Goal: Information Seeking & Learning: Learn about a topic

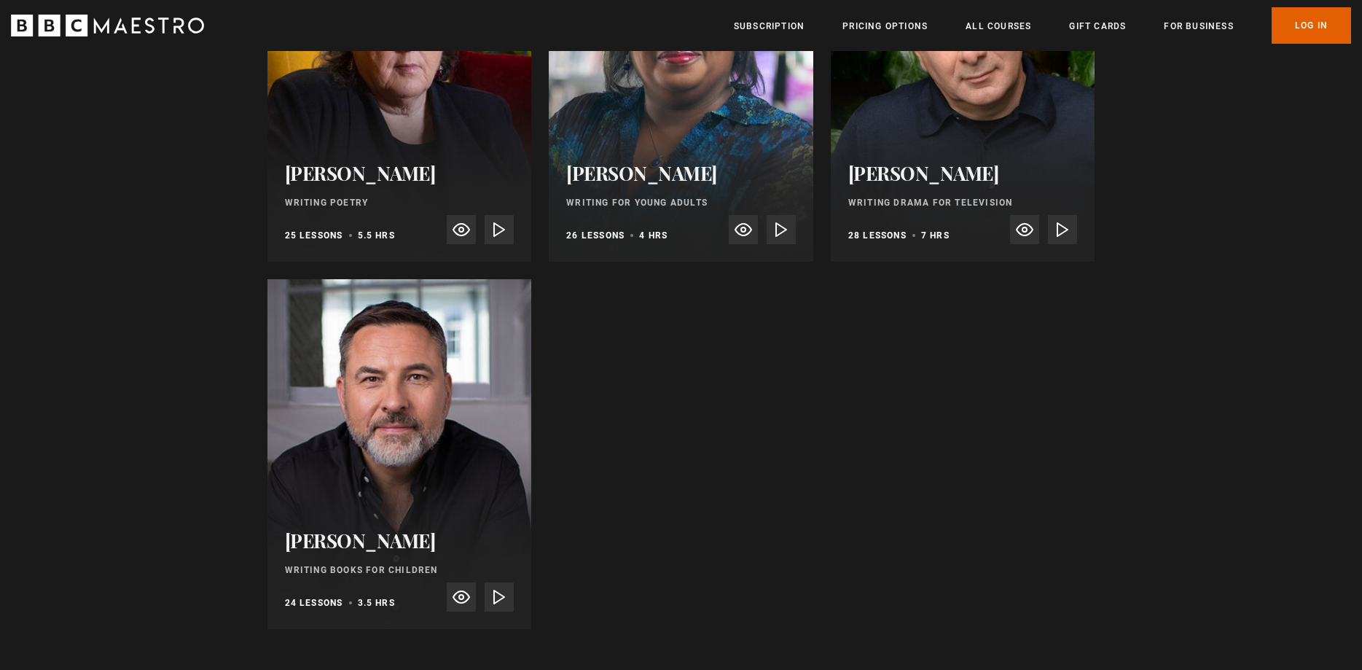
scroll to position [2676, 0]
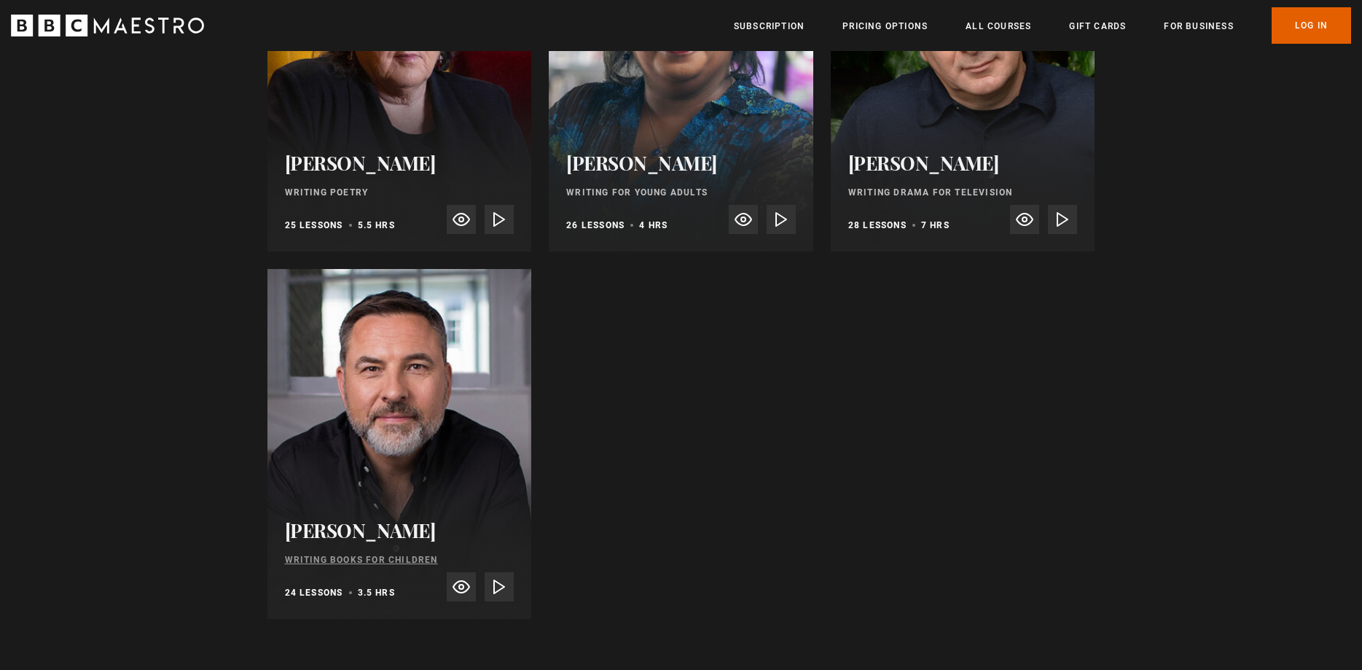
click at [348, 555] on link "Writing Books for Children" at bounding box center [361, 560] width 153 height 10
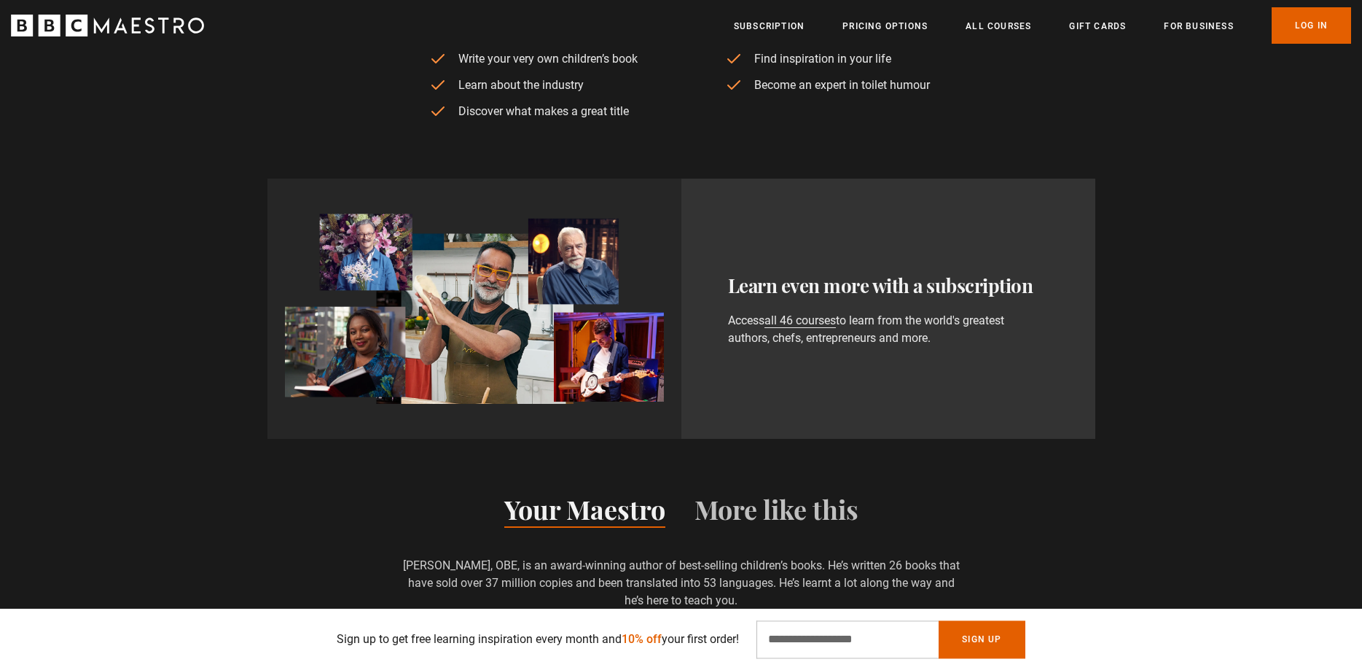
scroll to position [743, 0]
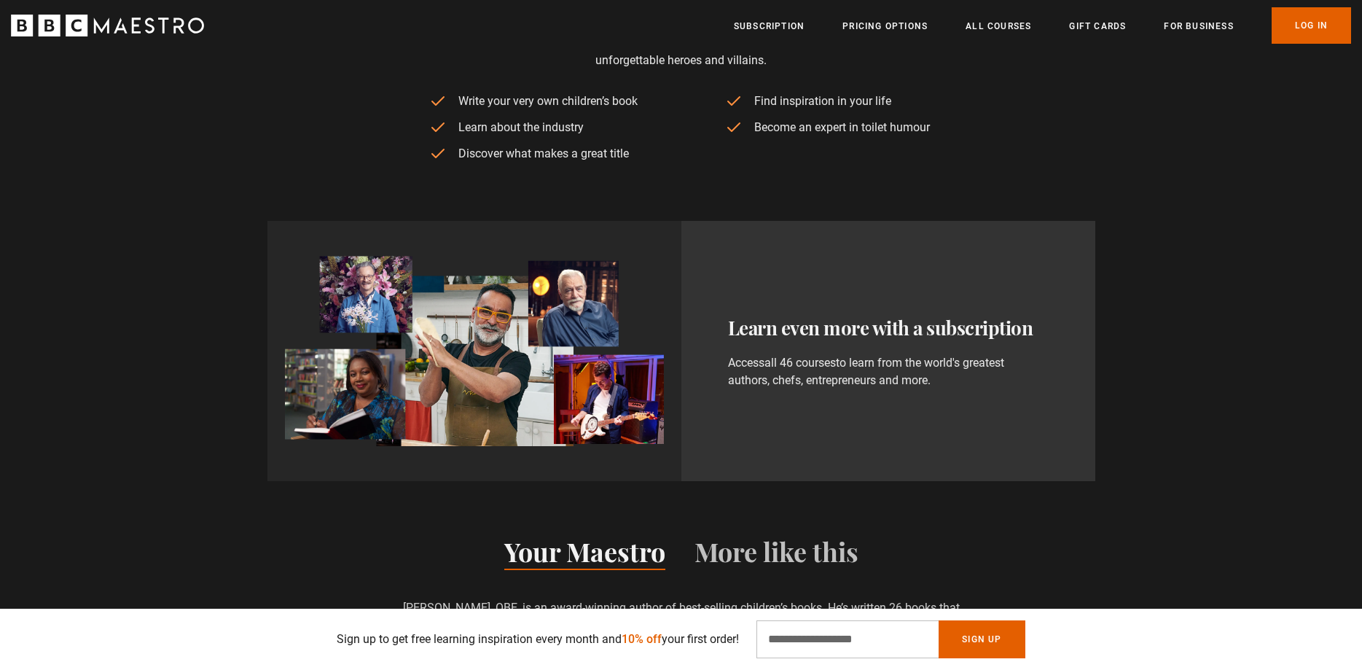
click at [804, 362] on link "all 46 courses" at bounding box center [799, 363] width 71 height 15
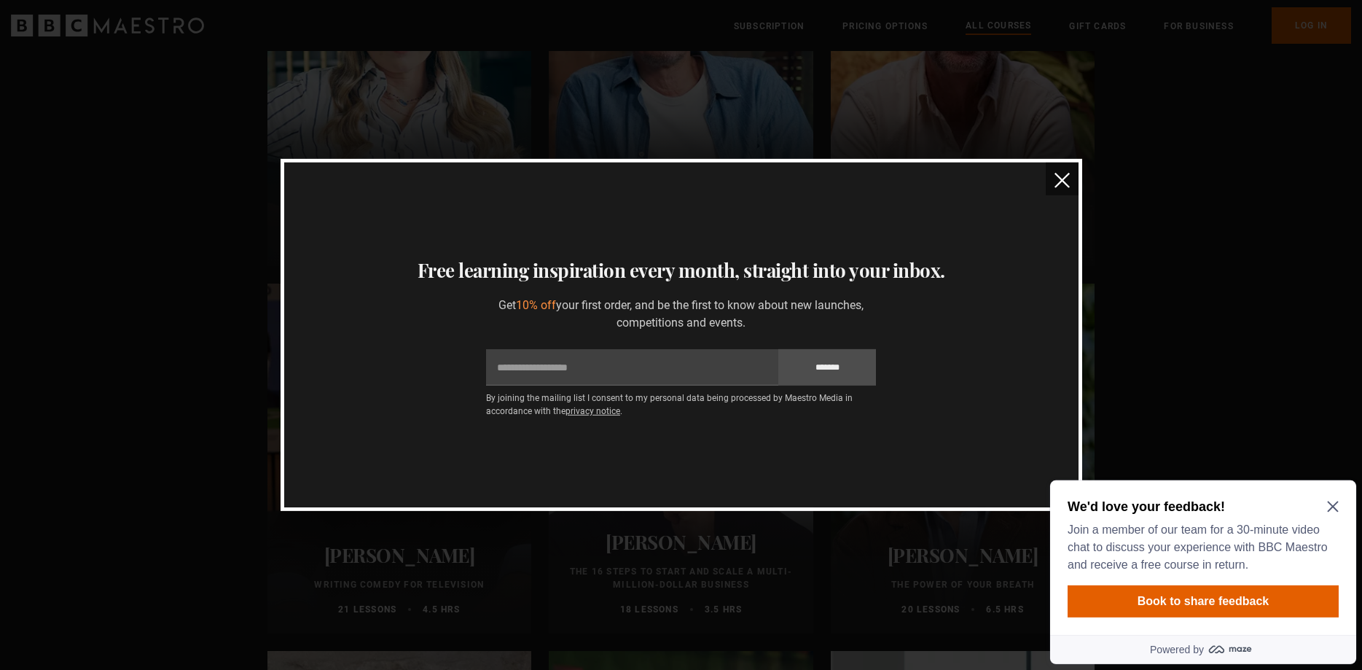
scroll to position [1412, 0]
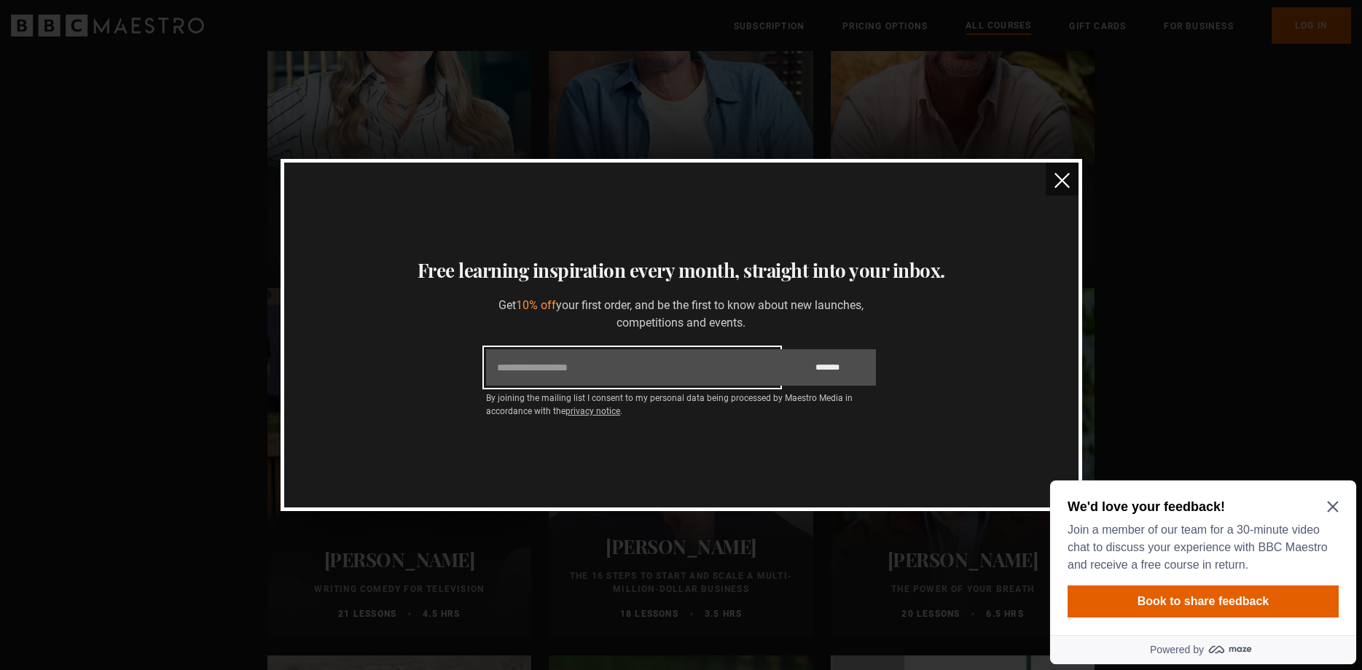
click at [538, 374] on input "Email" at bounding box center [632, 367] width 292 height 36
type input "**********"
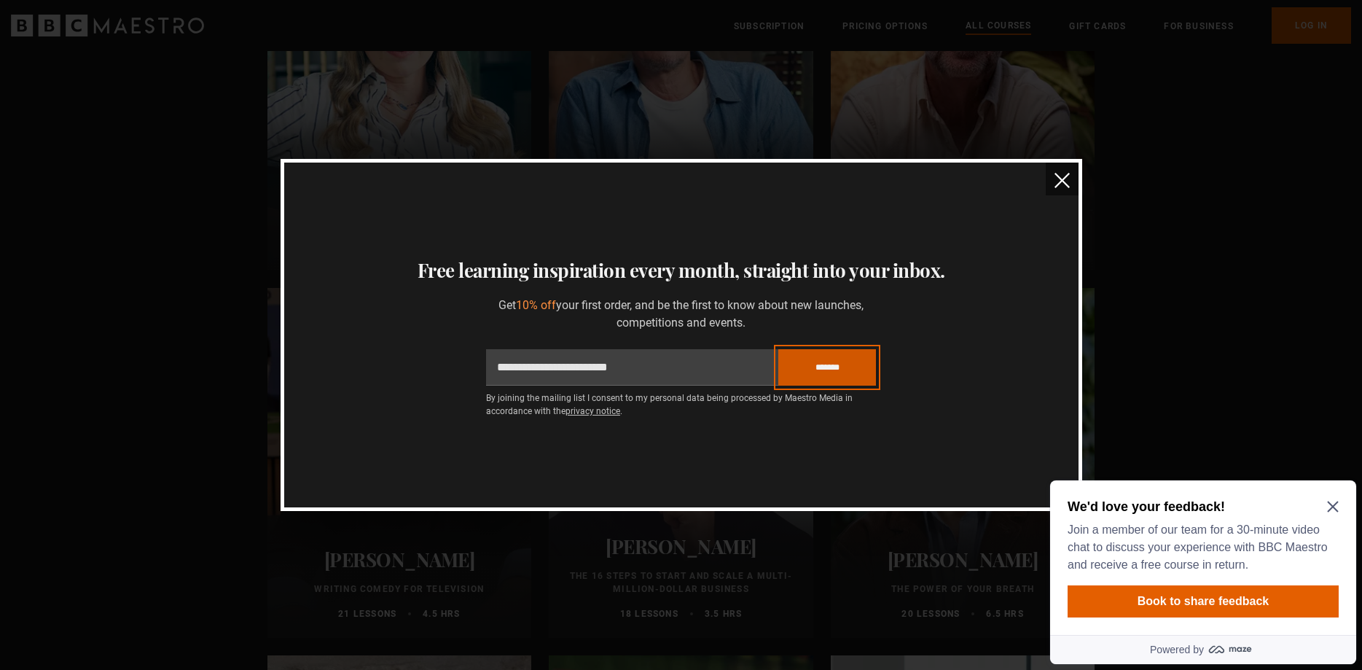
click at [858, 369] on input "*******" at bounding box center [827, 367] width 98 height 36
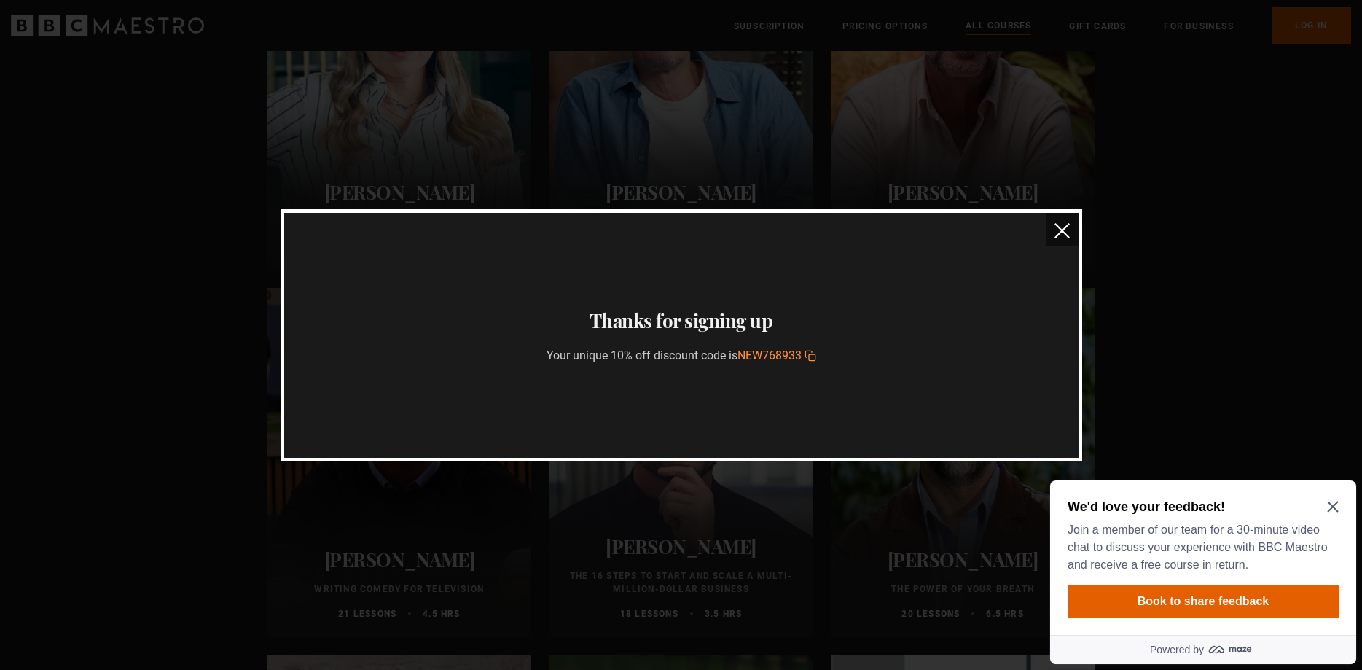
click at [1057, 232] on img "close" at bounding box center [1061, 230] width 15 height 15
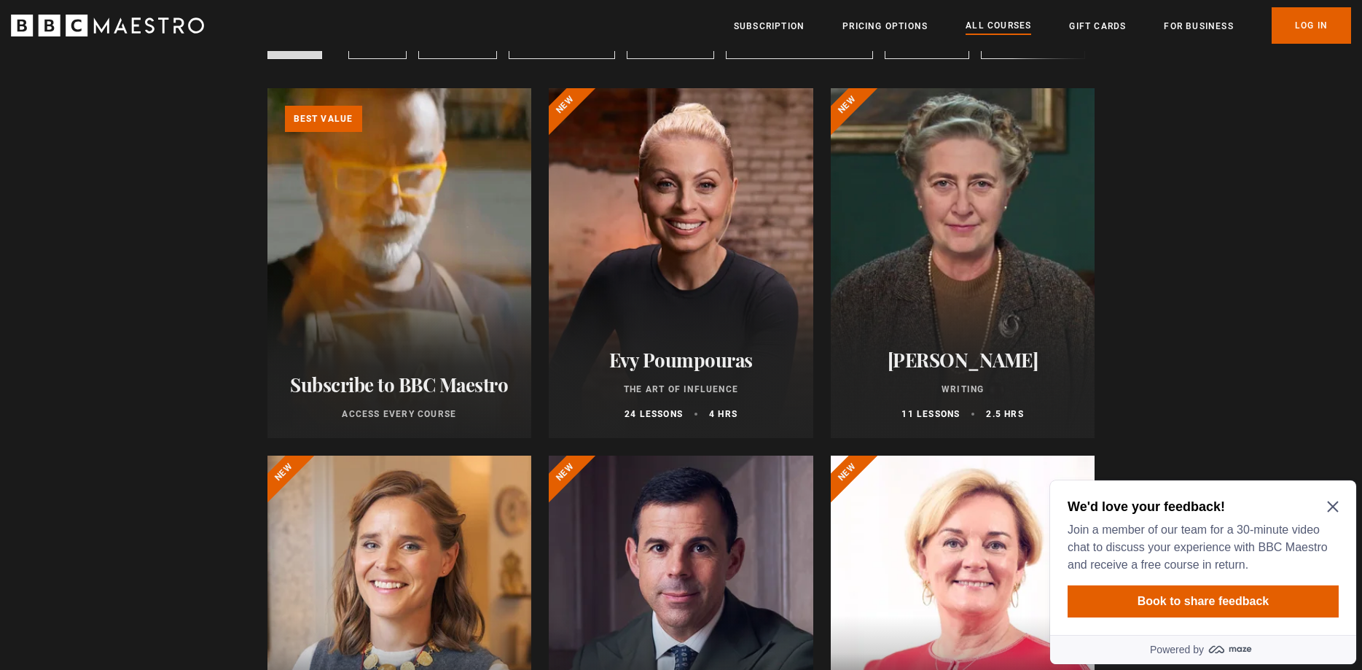
scroll to position [0, 0]
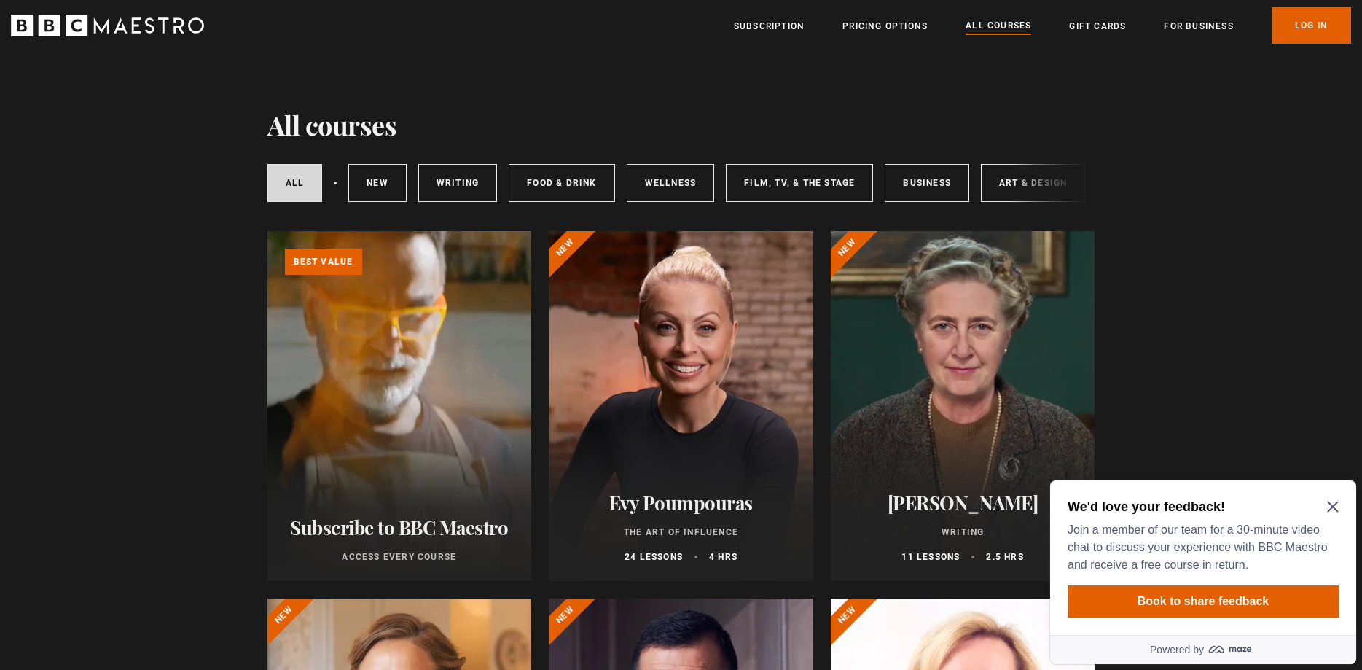
click at [1331, 504] on icon "Close Maze Prompt" at bounding box center [1332, 506] width 11 height 11
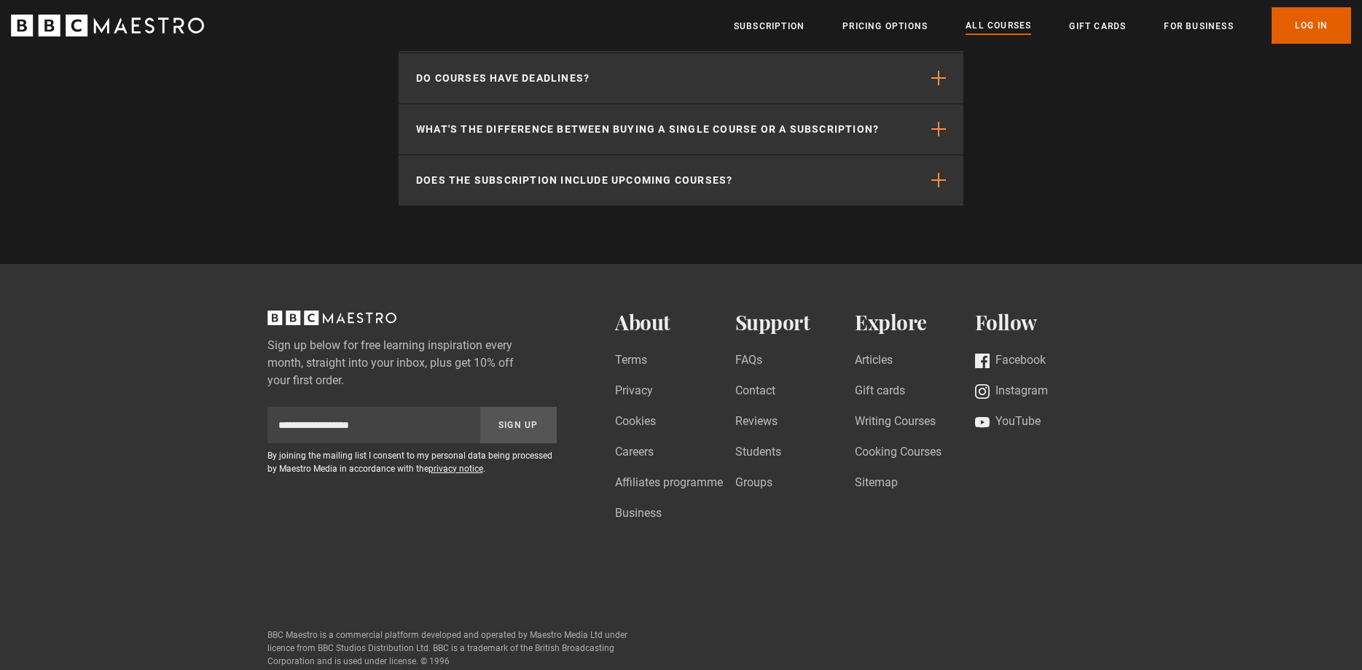
scroll to position [6838, 0]
